Goal: Information Seeking & Learning: Learn about a topic

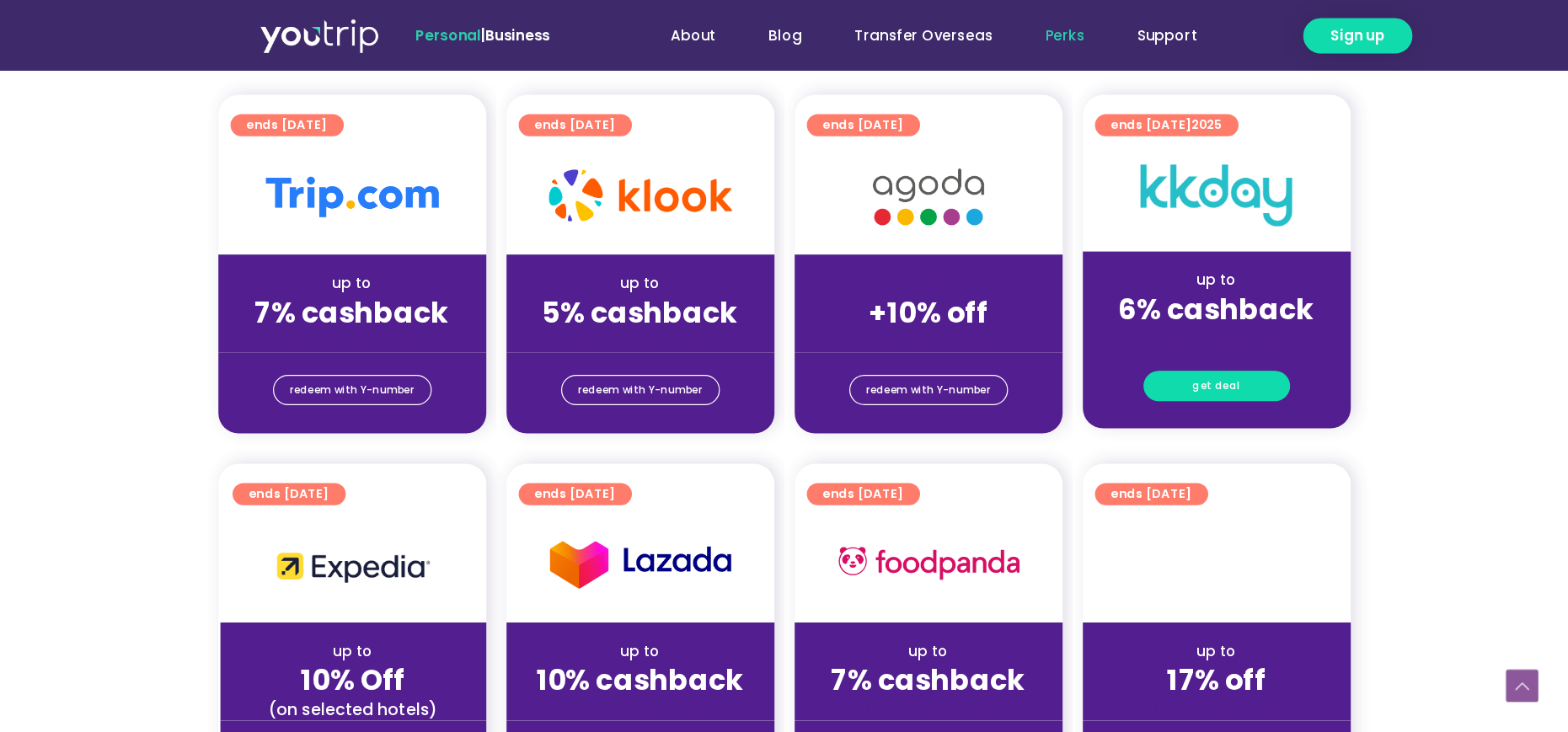
scroll to position [405, 0]
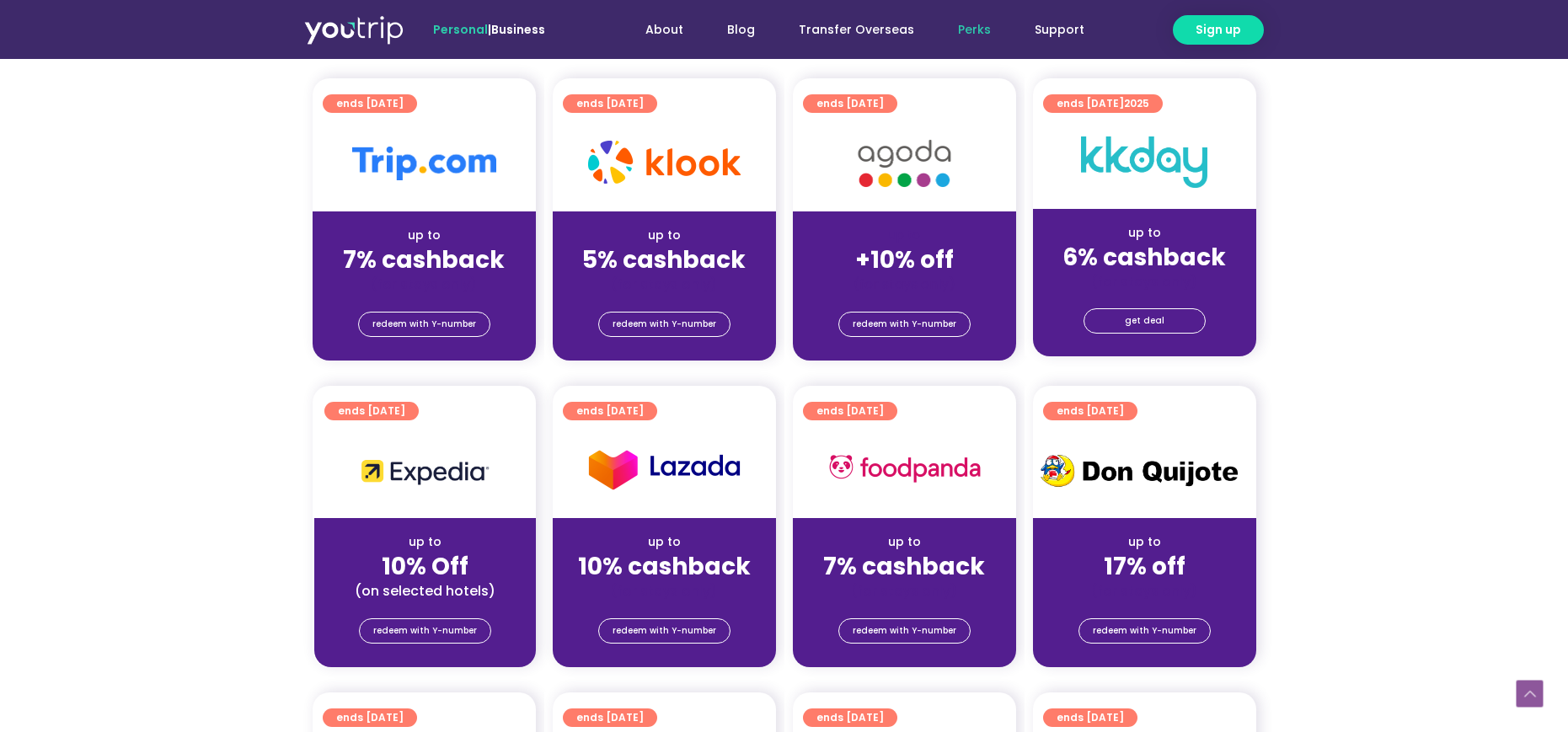
click at [1045, 301] on section "ends 31 Mar 2027 up to 7% cashback (for stays only) redeem with Y-number ends 3…" at bounding box center [784, 229] width 1568 height 302
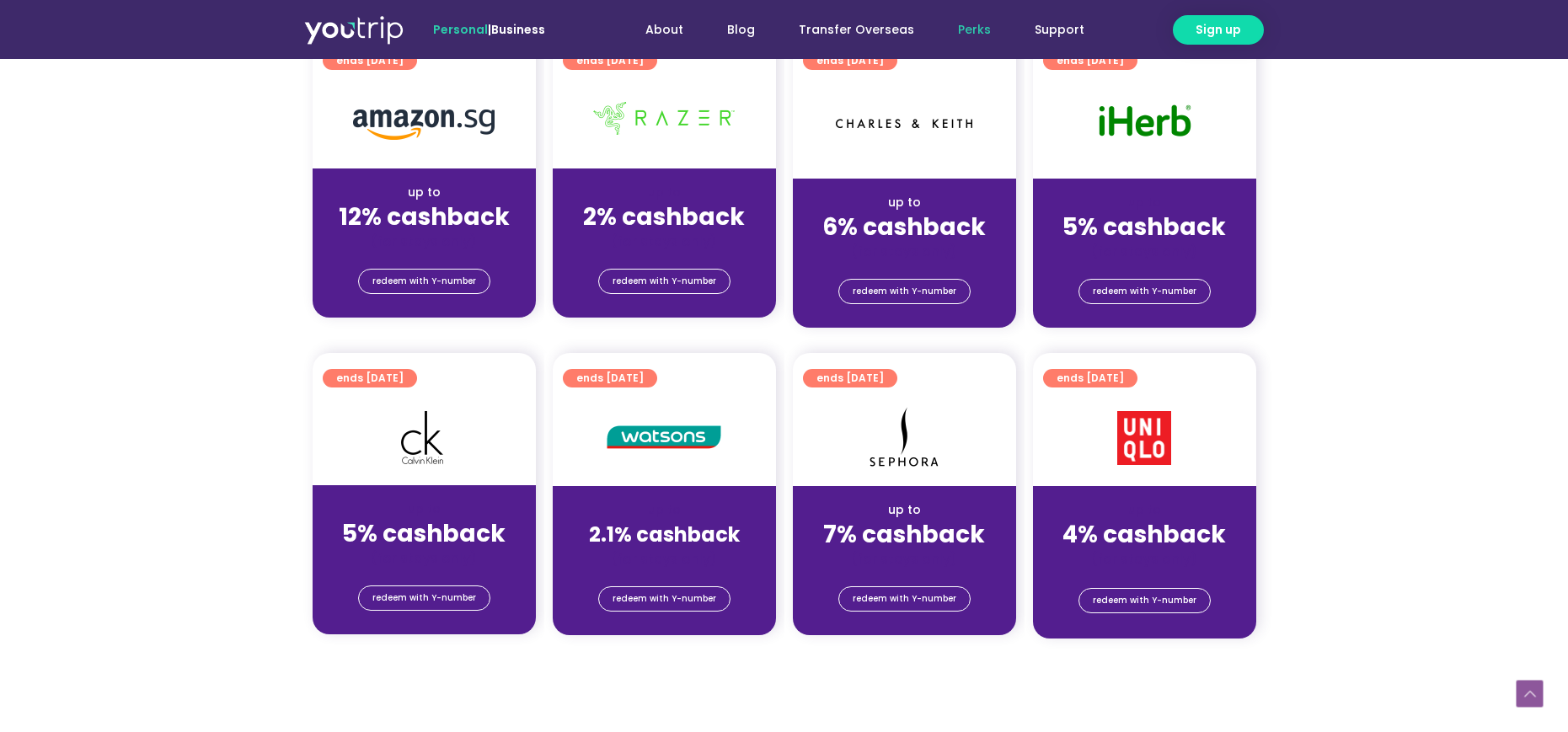
scroll to position [1011, 0]
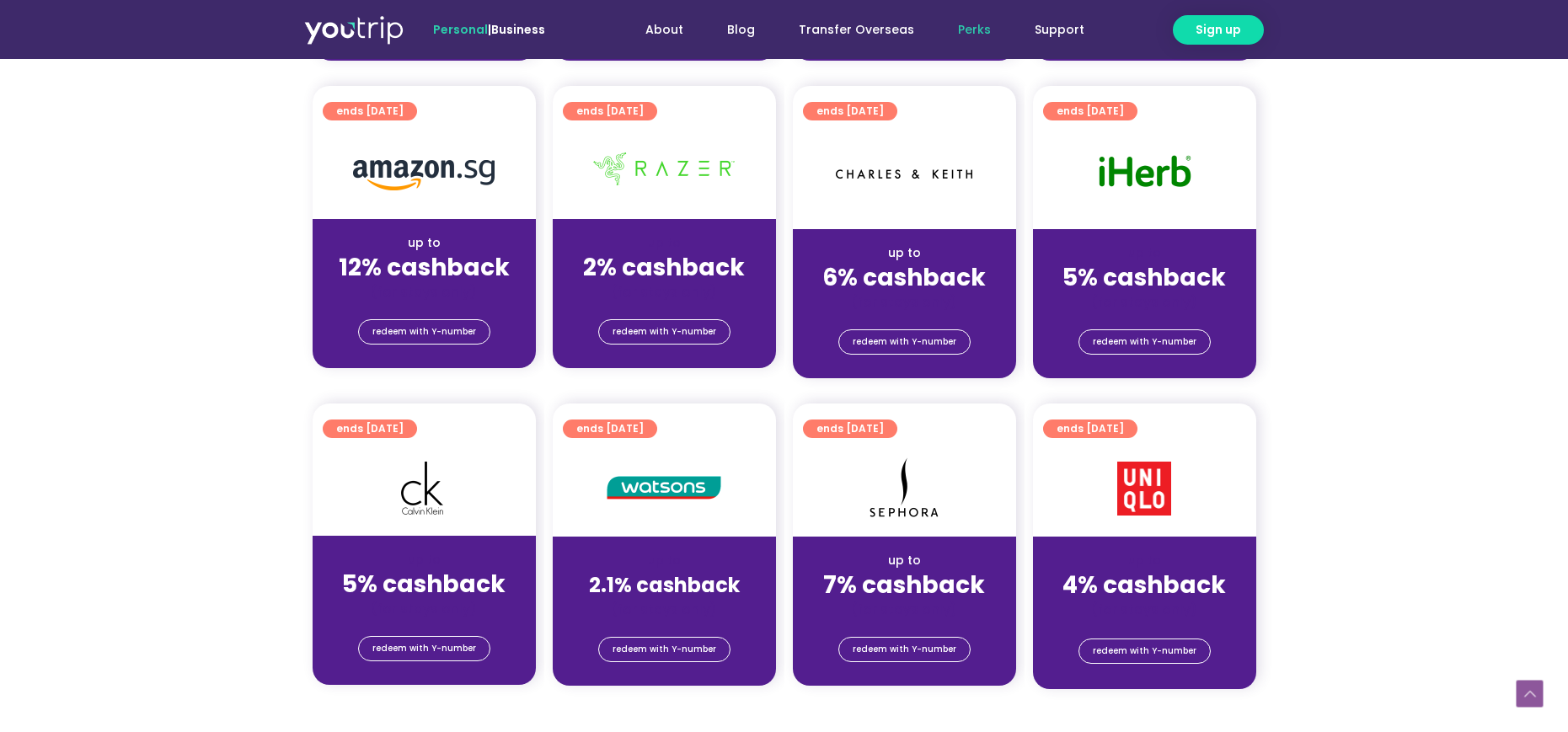
click at [1045, 464] on section "ends 31 Dec 2025 up to 5% cashback (for stays only) redeem with Y-number ends 3…" at bounding box center [784, 557] width 1568 height 306
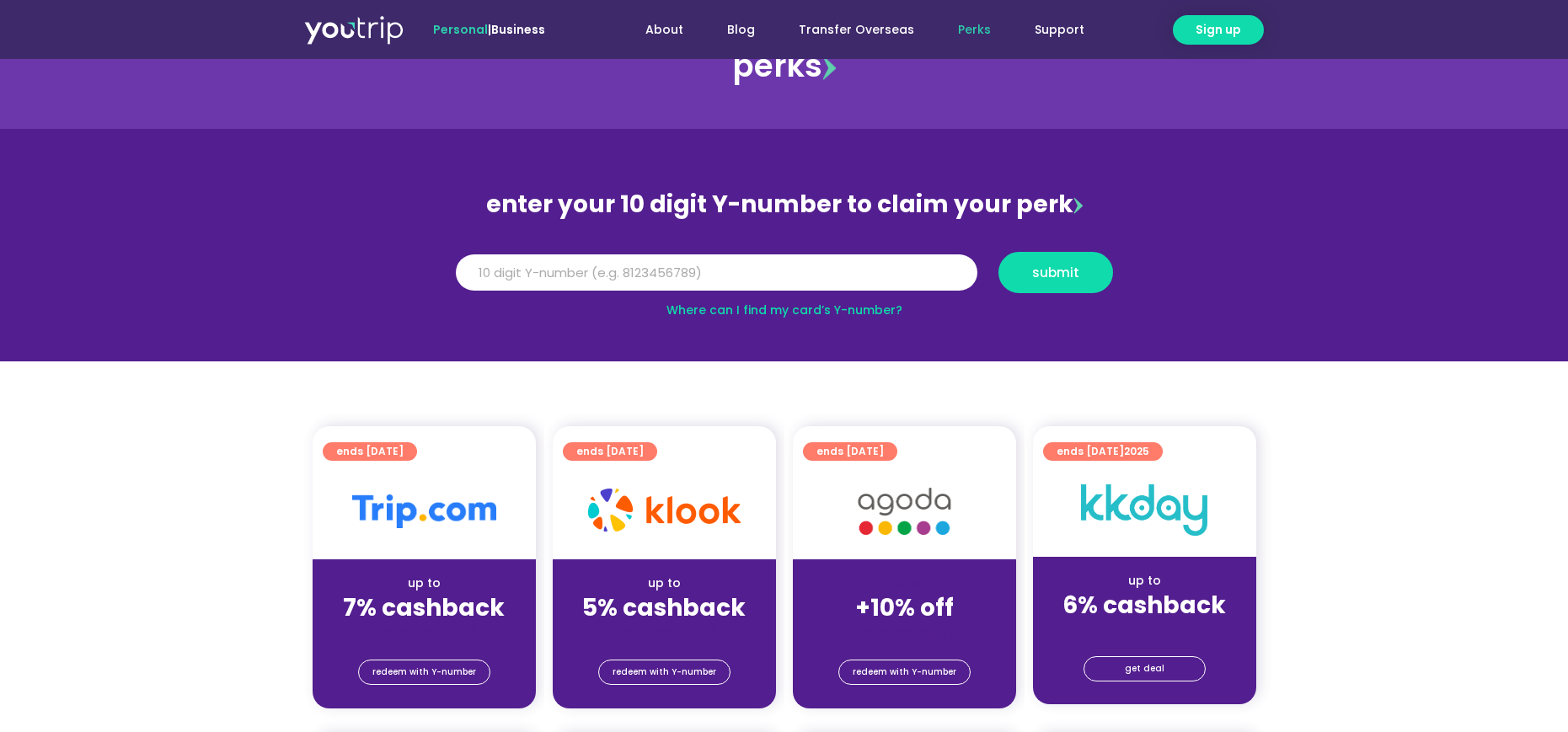
scroll to position [0, 0]
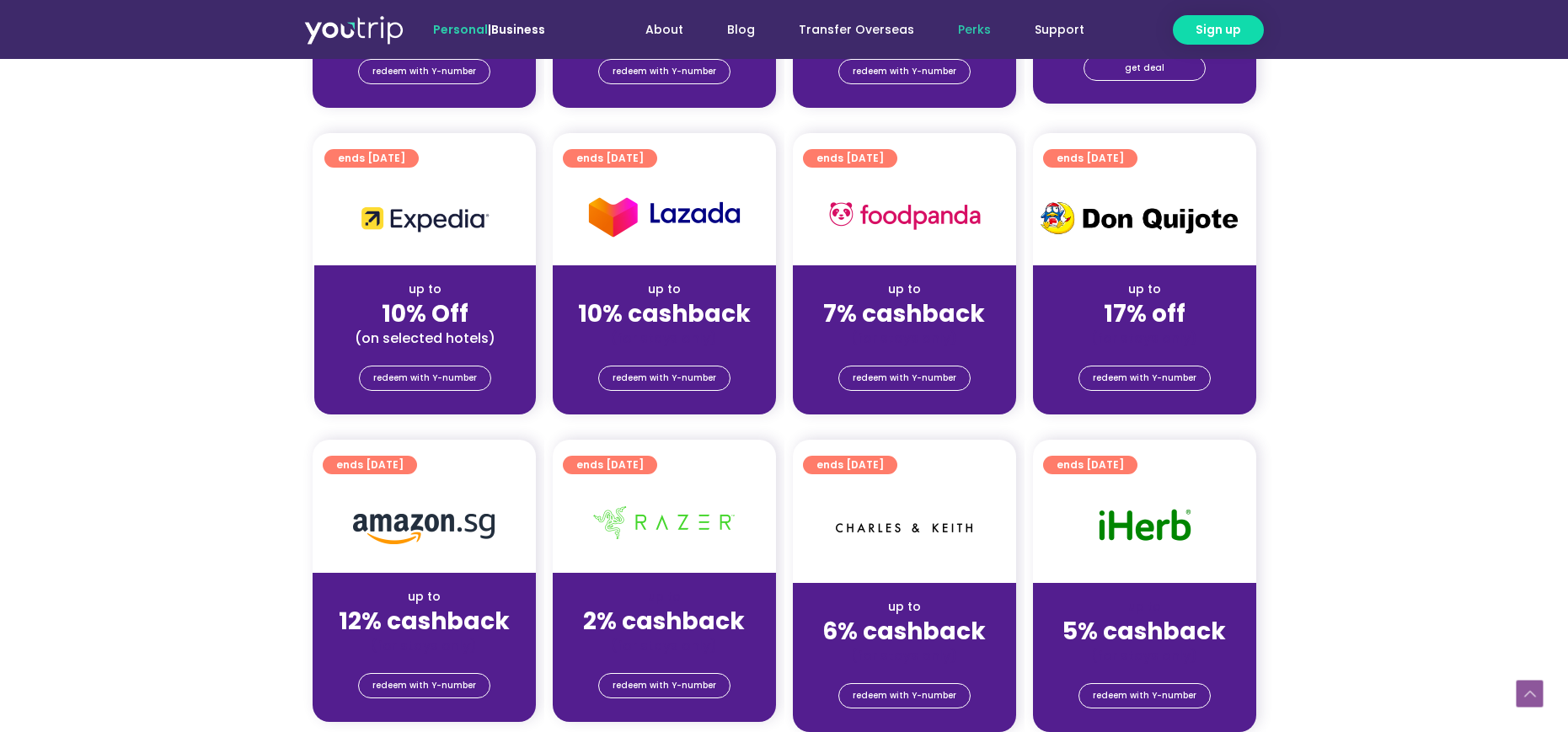
scroll to position [708, 0]
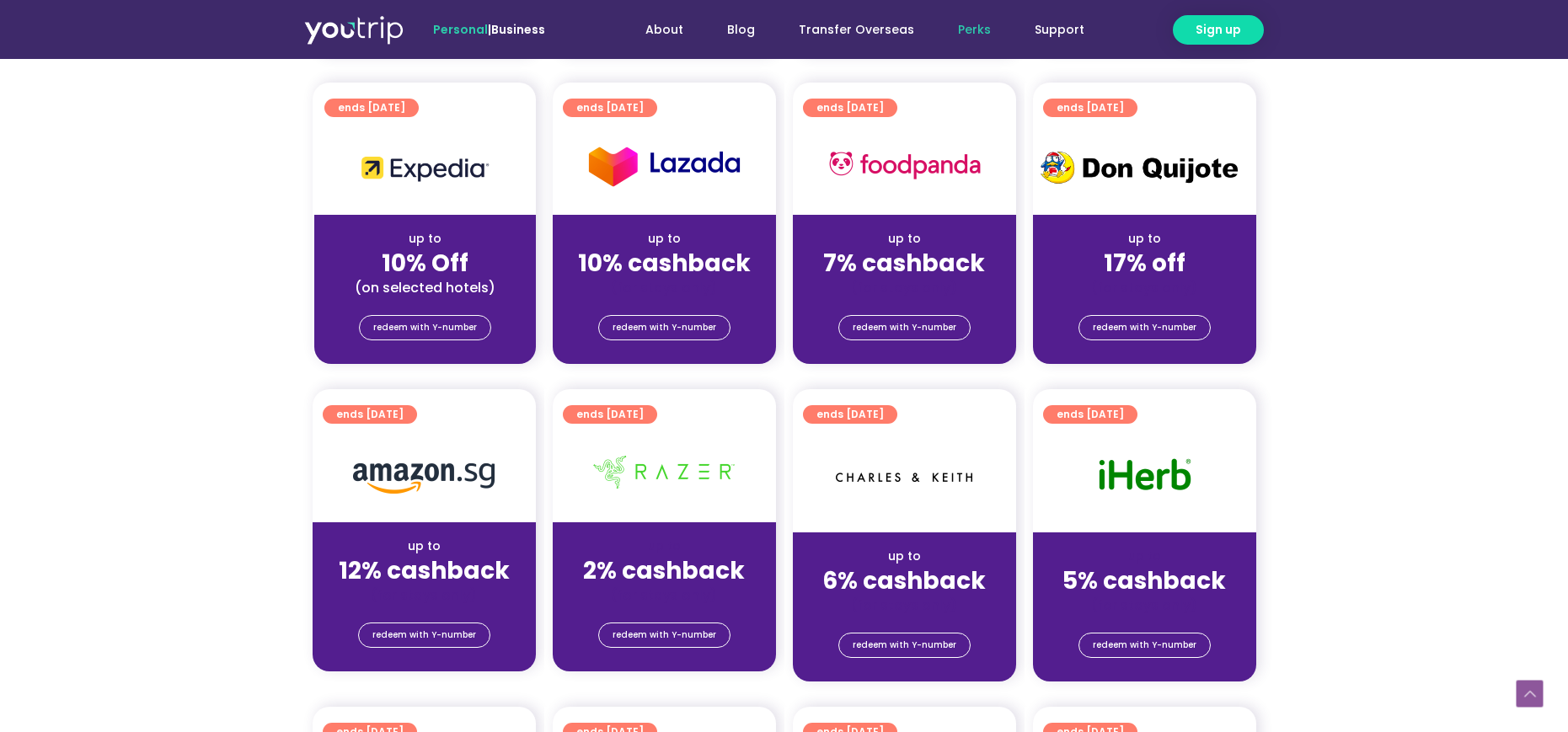
click at [1147, 198] on div at bounding box center [1144, 167] width 223 height 96
click at [1137, 171] on img at bounding box center [1144, 168] width 223 height 51
click at [1154, 267] on strong "17% off" at bounding box center [1144, 263] width 82 height 33
